Goal: Find specific page/section: Find specific page/section

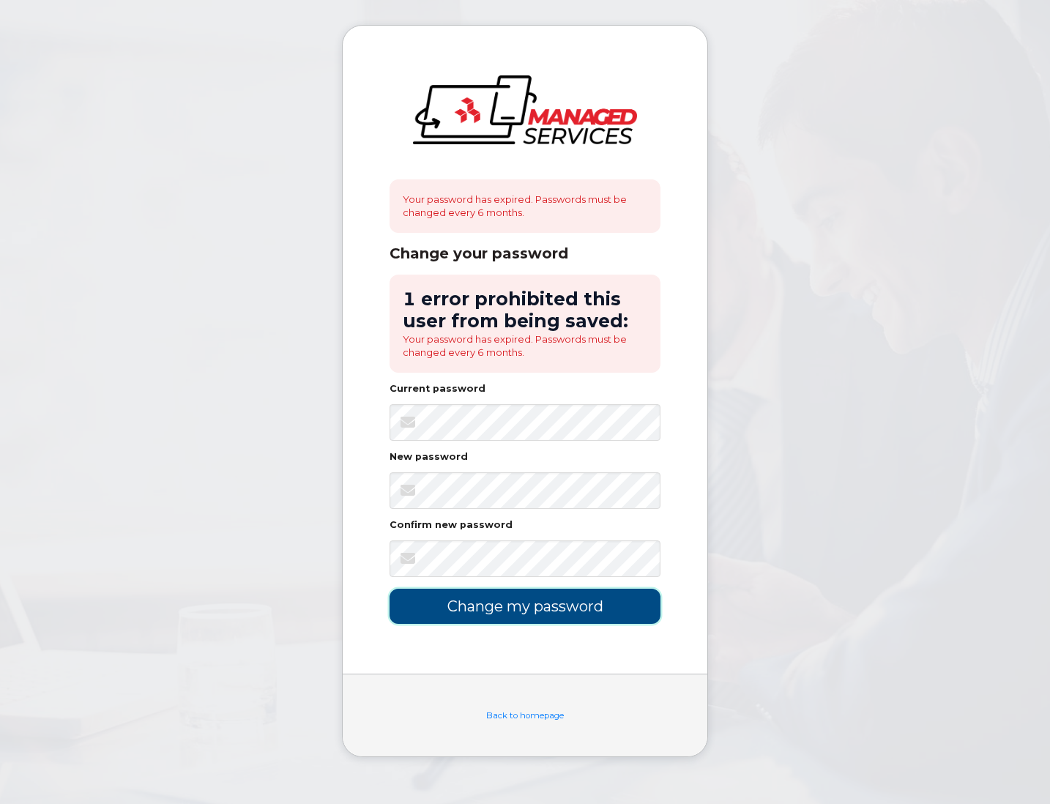
click at [542, 606] on input "Change my password" at bounding box center [525, 606] width 271 height 34
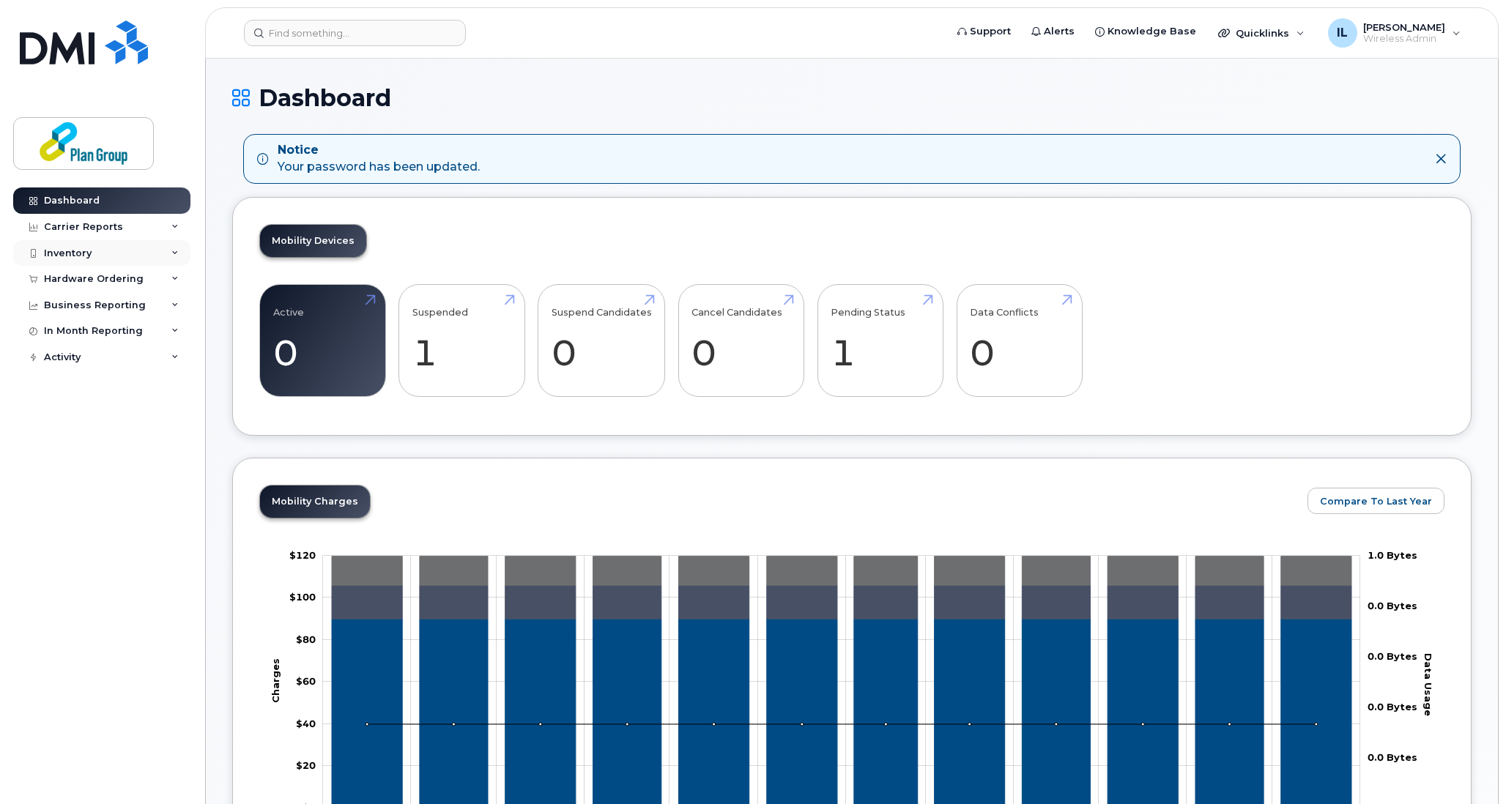
click at [47, 248] on div "Inventory" at bounding box center [68, 254] width 48 height 12
click at [81, 272] on link "Mobility Devices" at bounding box center [115, 280] width 152 height 28
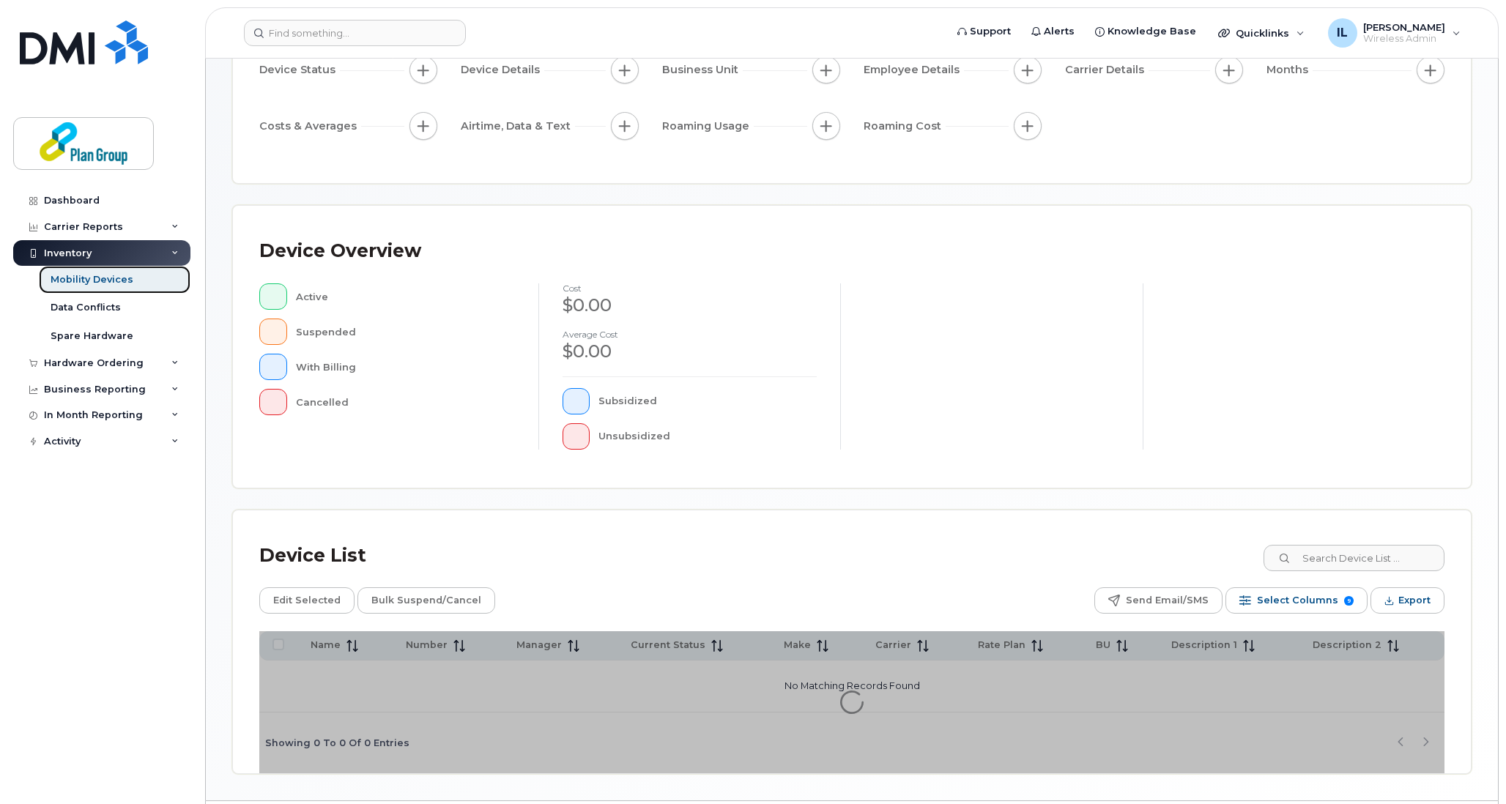
scroll to position [203, 0]
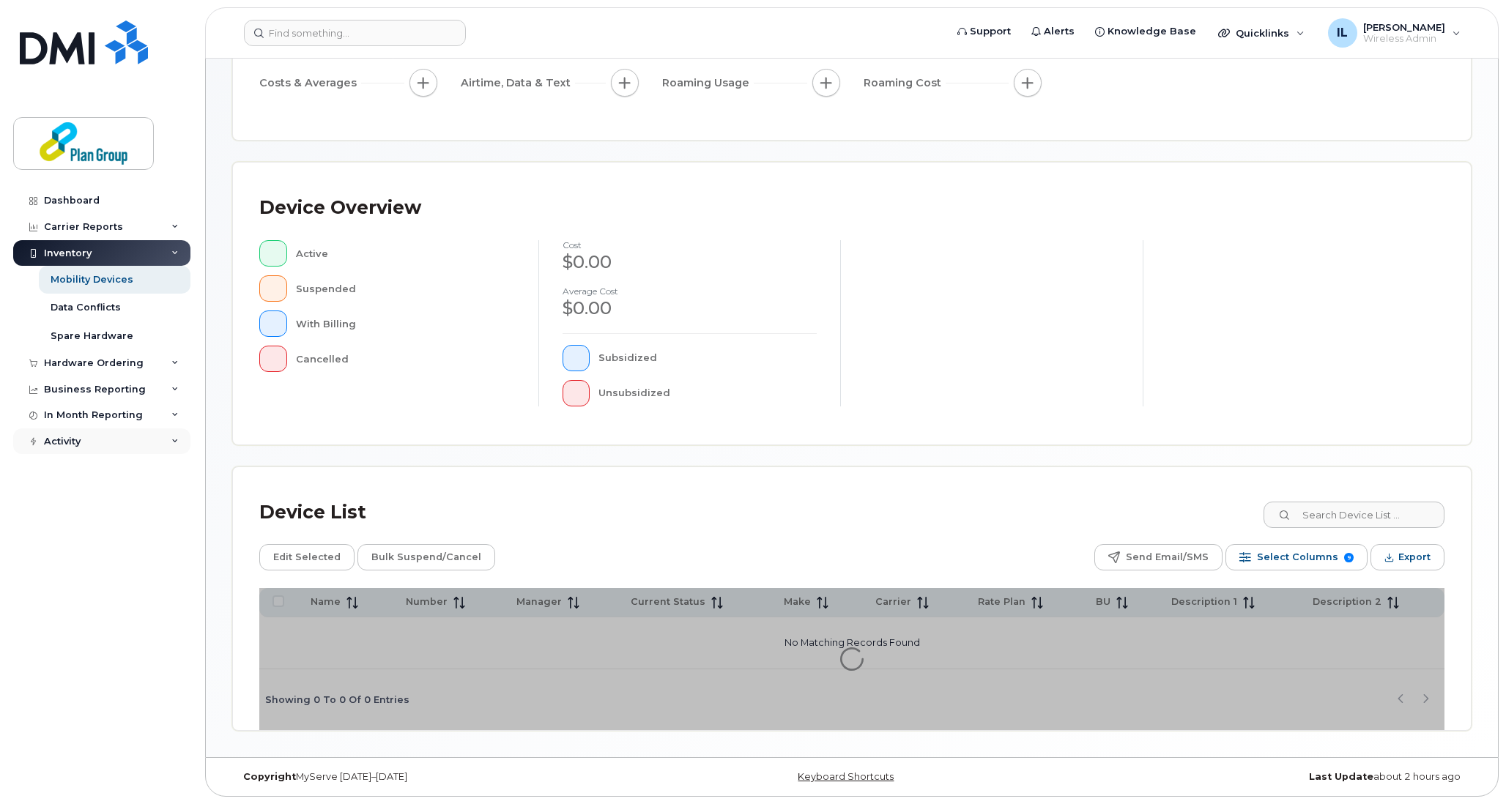
click at [71, 442] on div "Activity" at bounding box center [62, 442] width 37 height 12
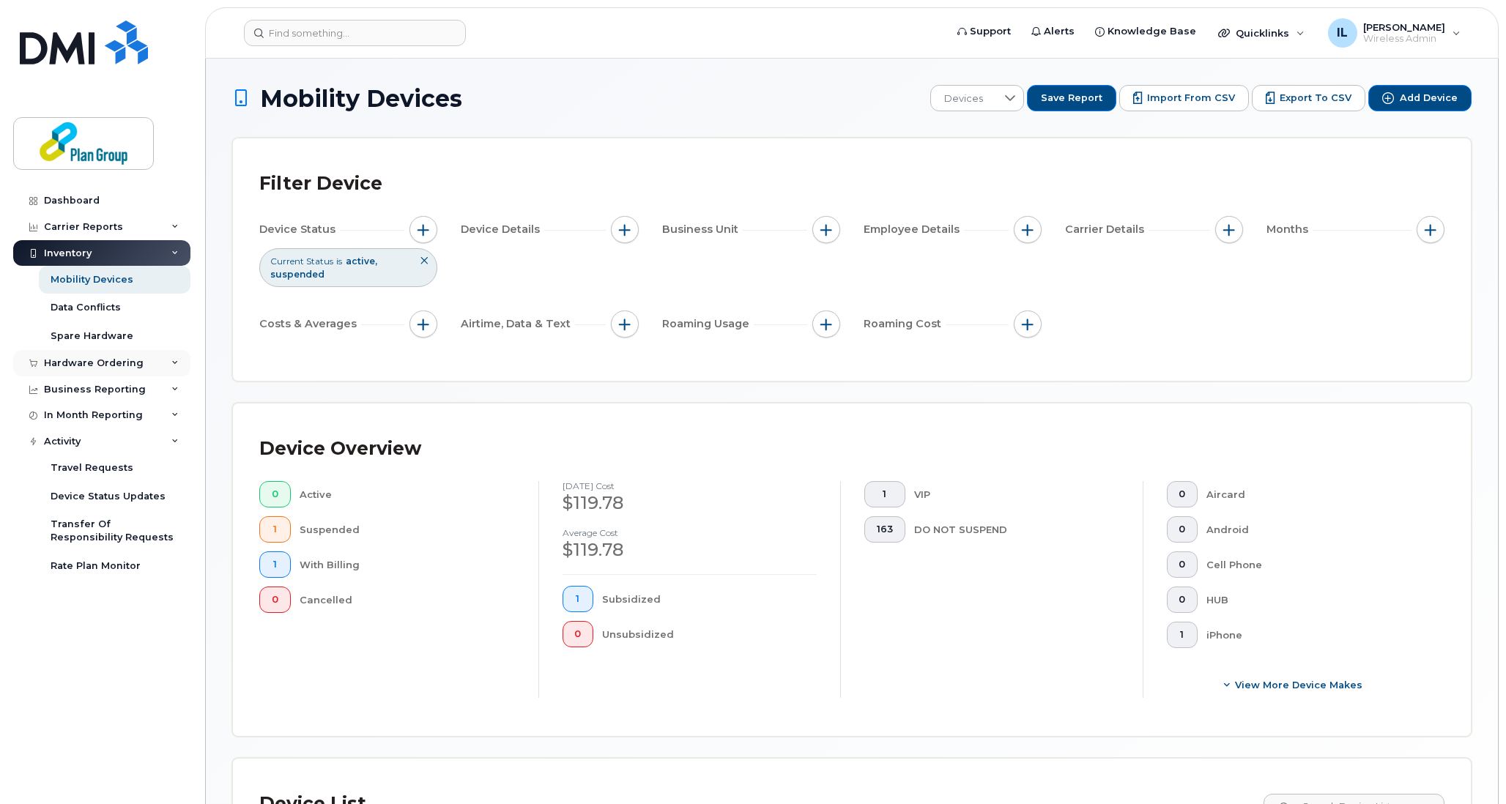
click at [174, 365] on icon at bounding box center [174, 363] width 7 height 7
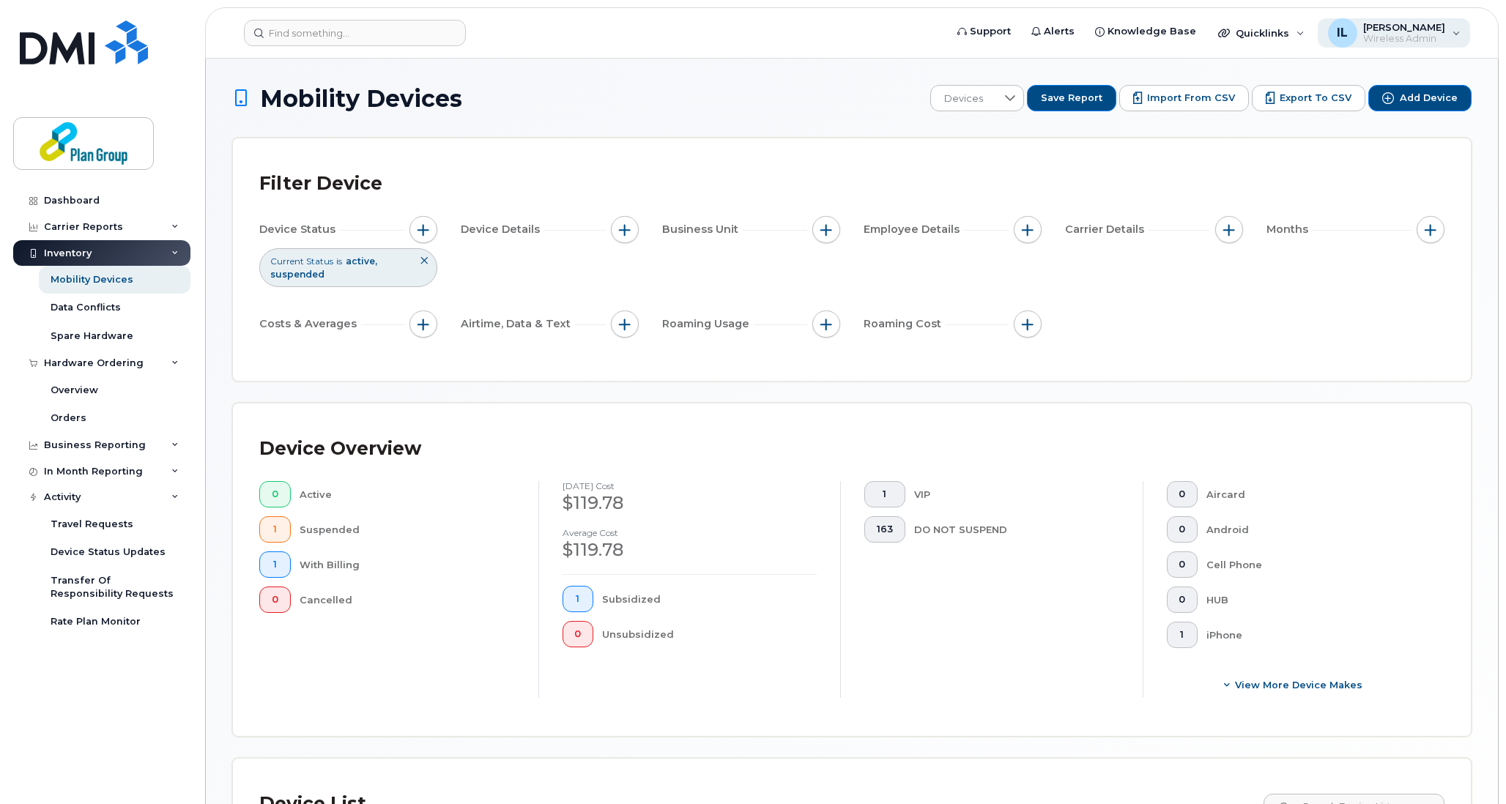
click at [1045, 36] on span "Wireless Admin" at bounding box center [1404, 39] width 82 height 12
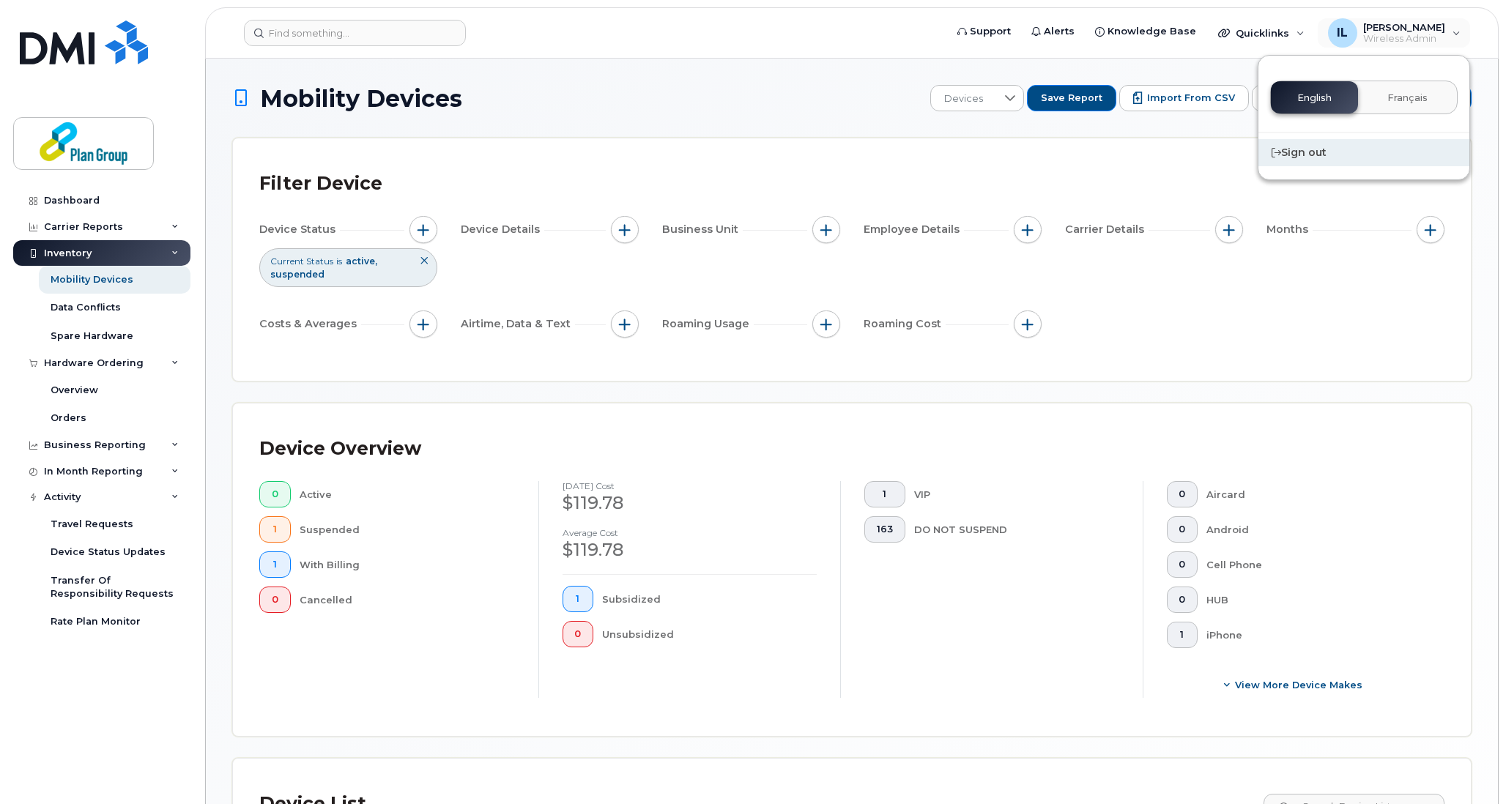
click at [1045, 154] on div "Sign out" at bounding box center [1363, 152] width 211 height 27
